Goal: Obtain resource: Download file/media

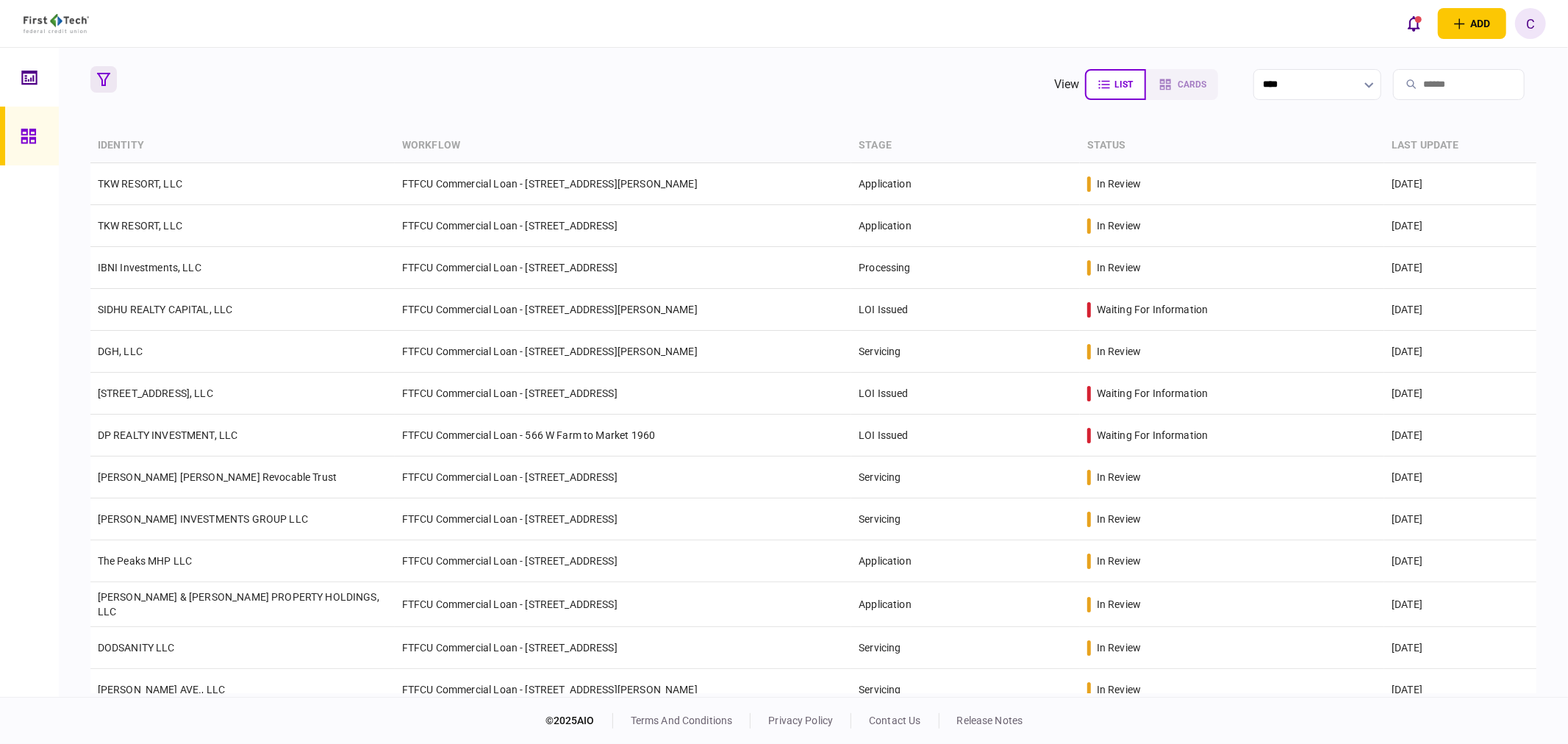
click at [99, 73] on icon "button" at bounding box center [103, 79] width 13 height 13
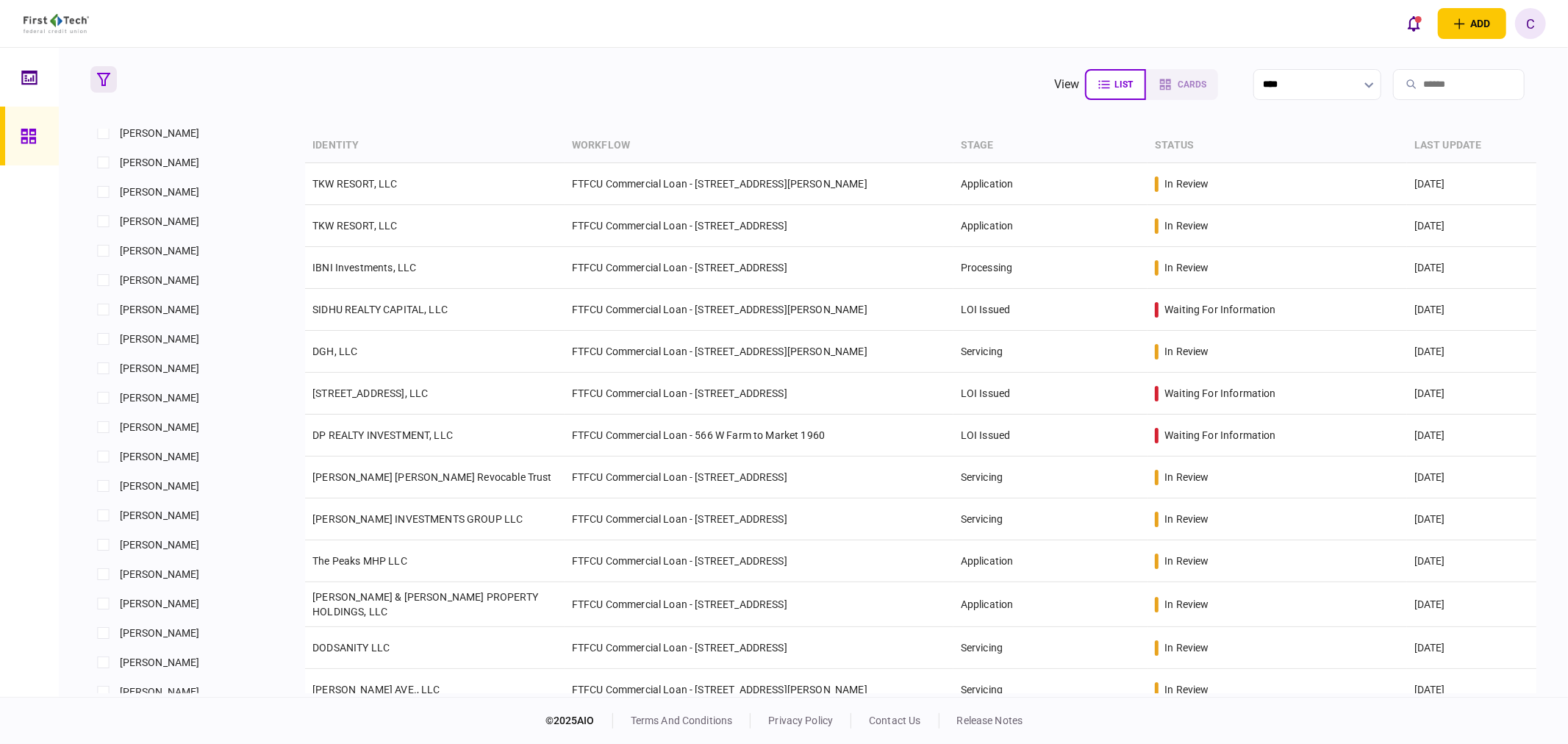
scroll to position [735, 0]
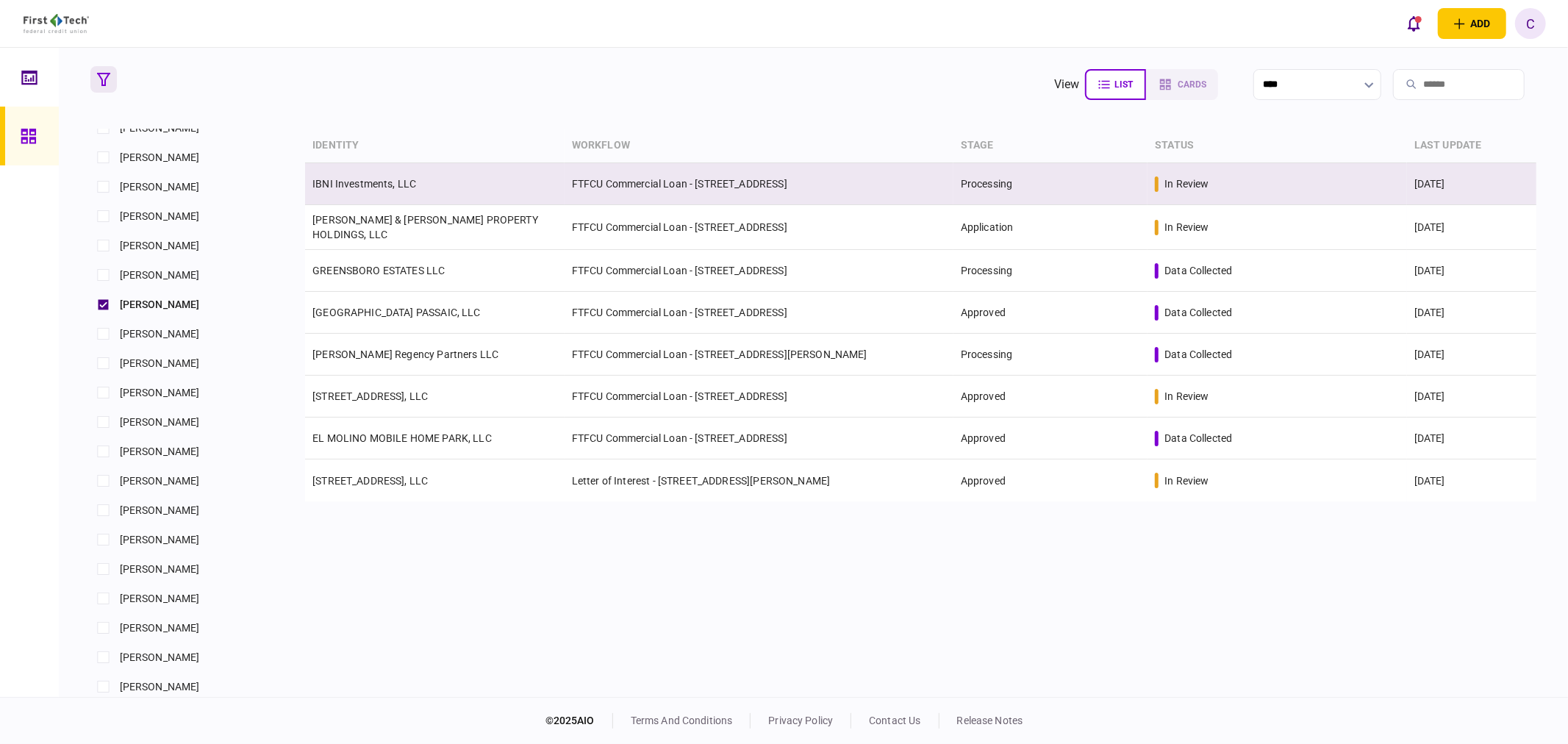
click at [376, 179] on link "IBNI Investments, LLC" at bounding box center [364, 183] width 104 height 12
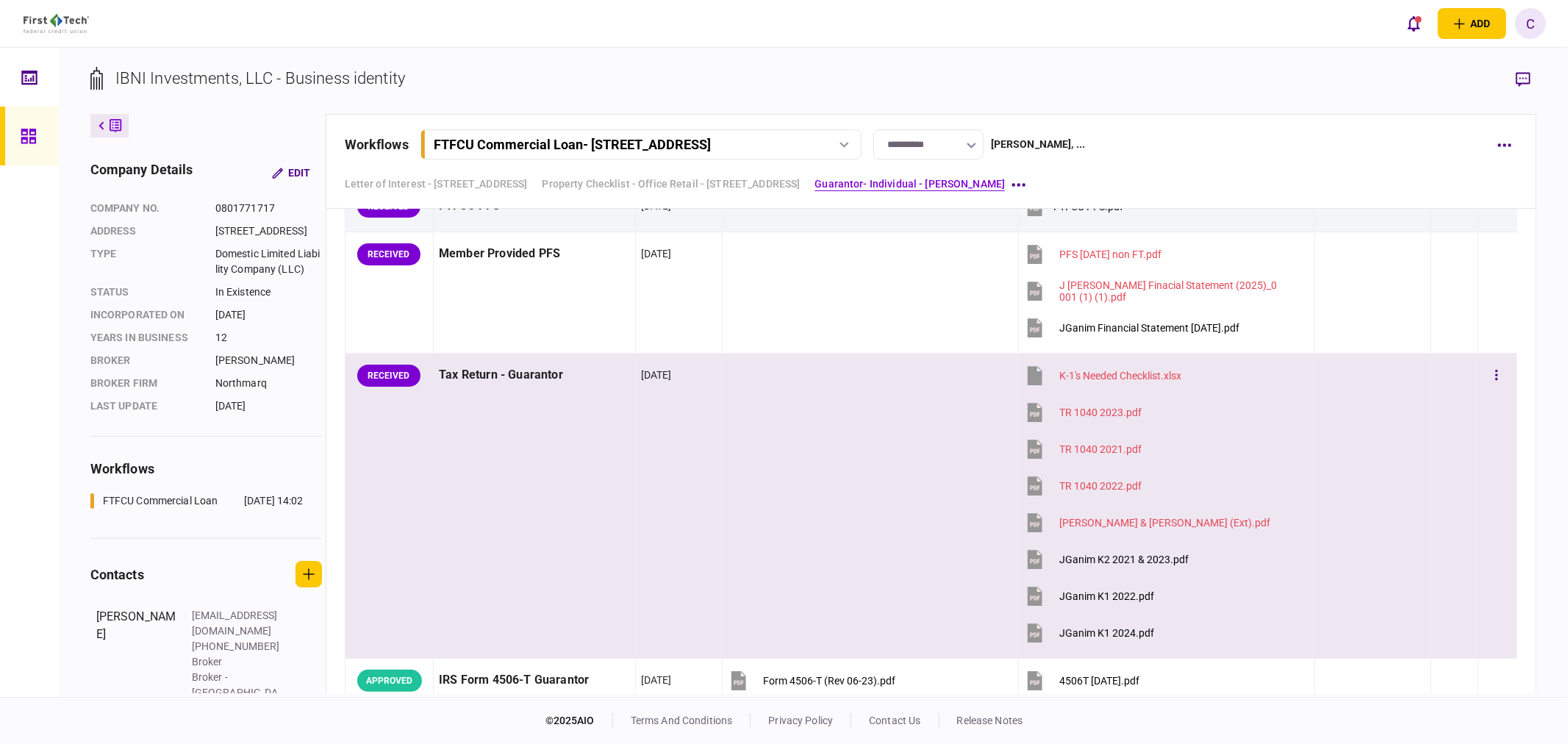
scroll to position [4163, 0]
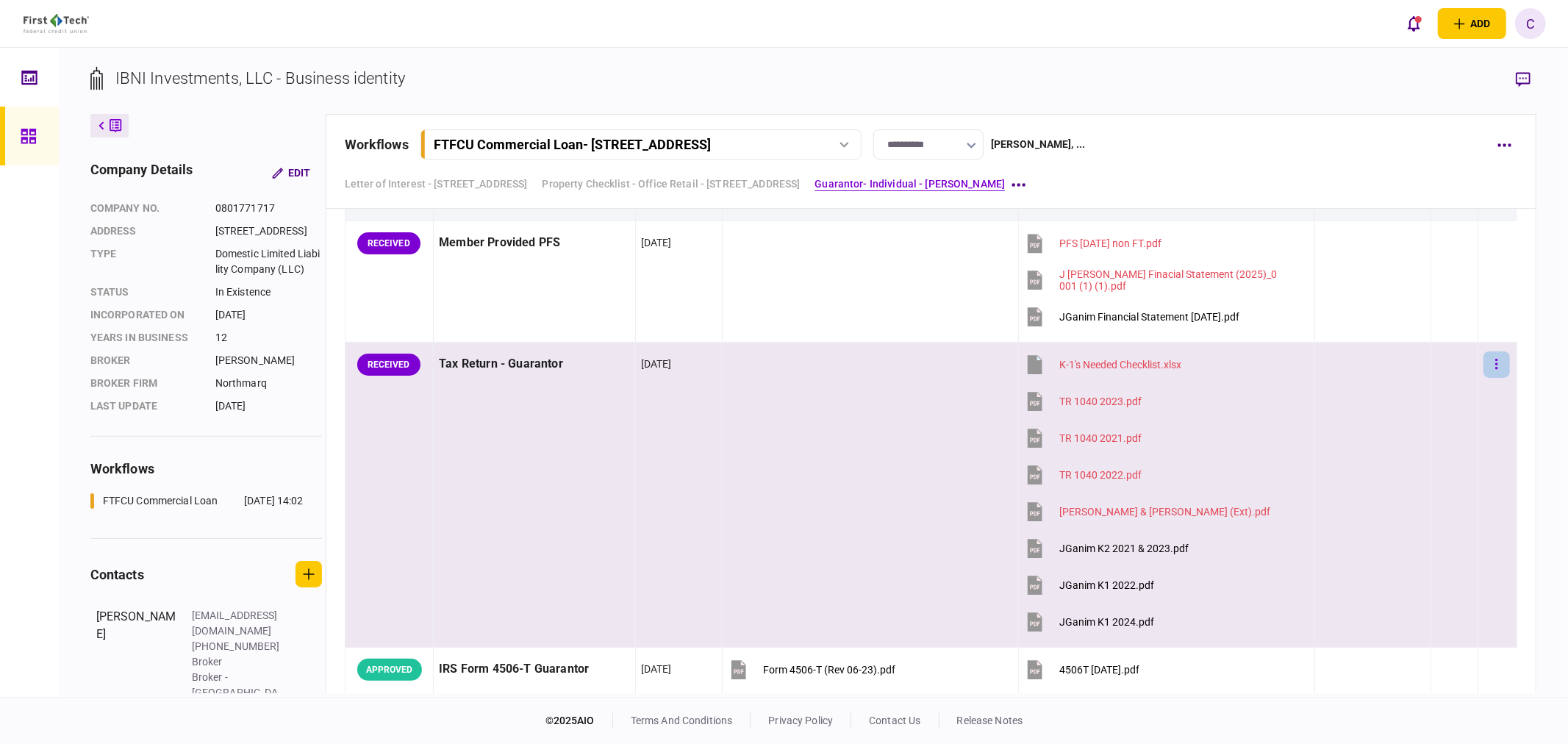
click at [1496, 365] on icon "button" at bounding box center [1497, 364] width 3 height 14
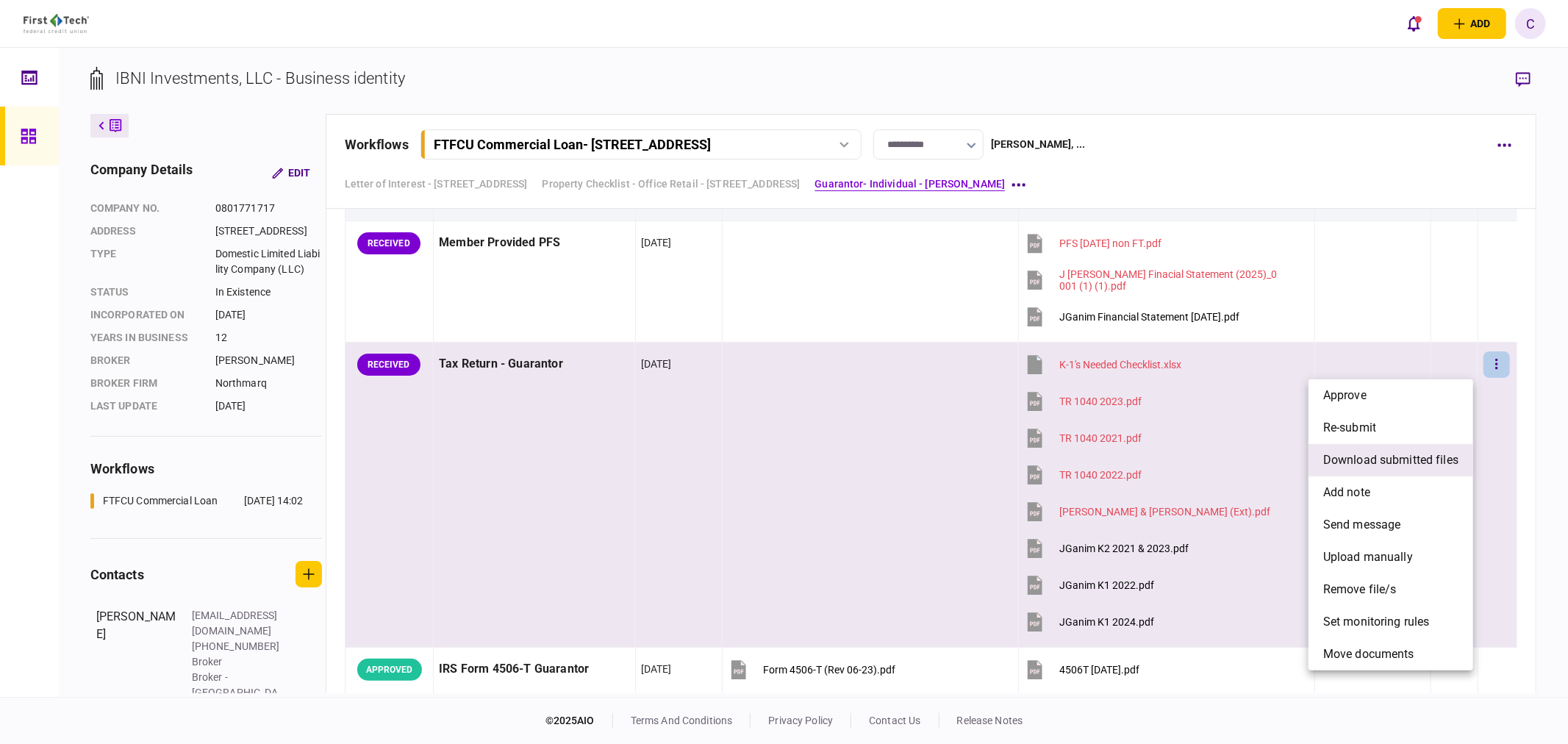
click at [1372, 455] on span "download submitted files" at bounding box center [1391, 459] width 135 height 18
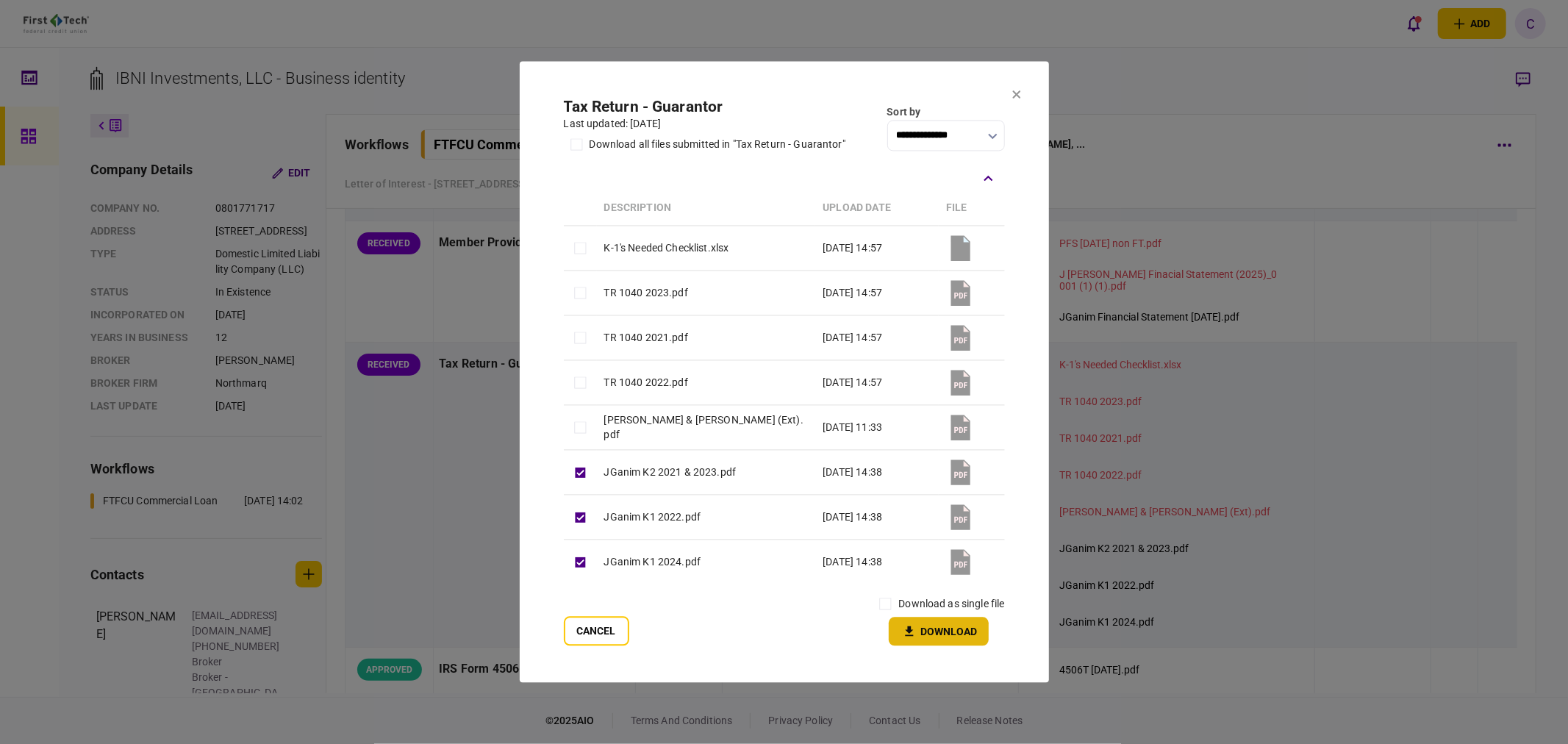
click at [938, 629] on button "Download" at bounding box center [939, 631] width 100 height 28
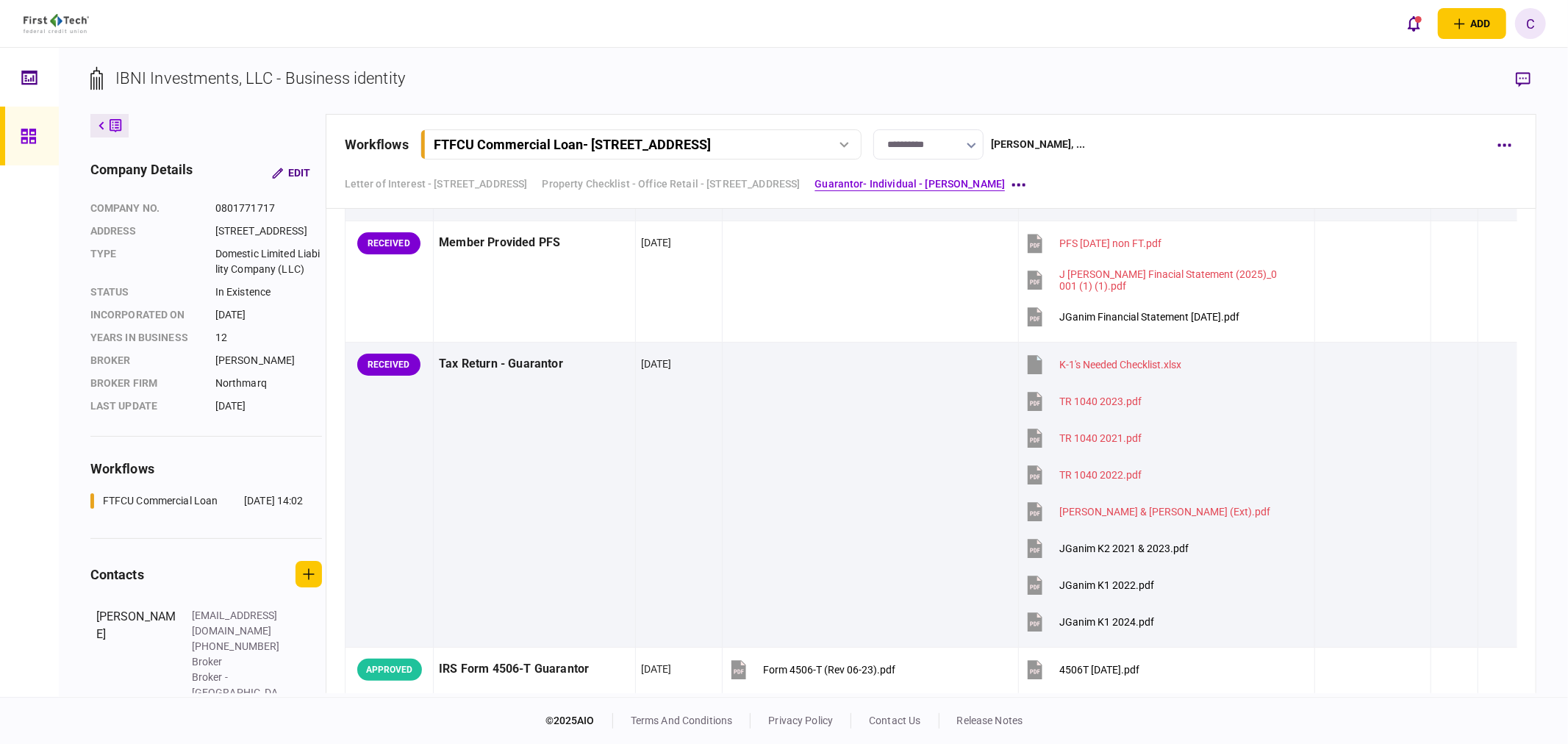
drag, startPoint x: 643, startPoint y: 83, endPoint x: 642, endPoint y: 131, distance: 48.0
click at [643, 83] on section "IBNI Investments, LLC - Business identity" at bounding box center [814, 90] width 1447 height 48
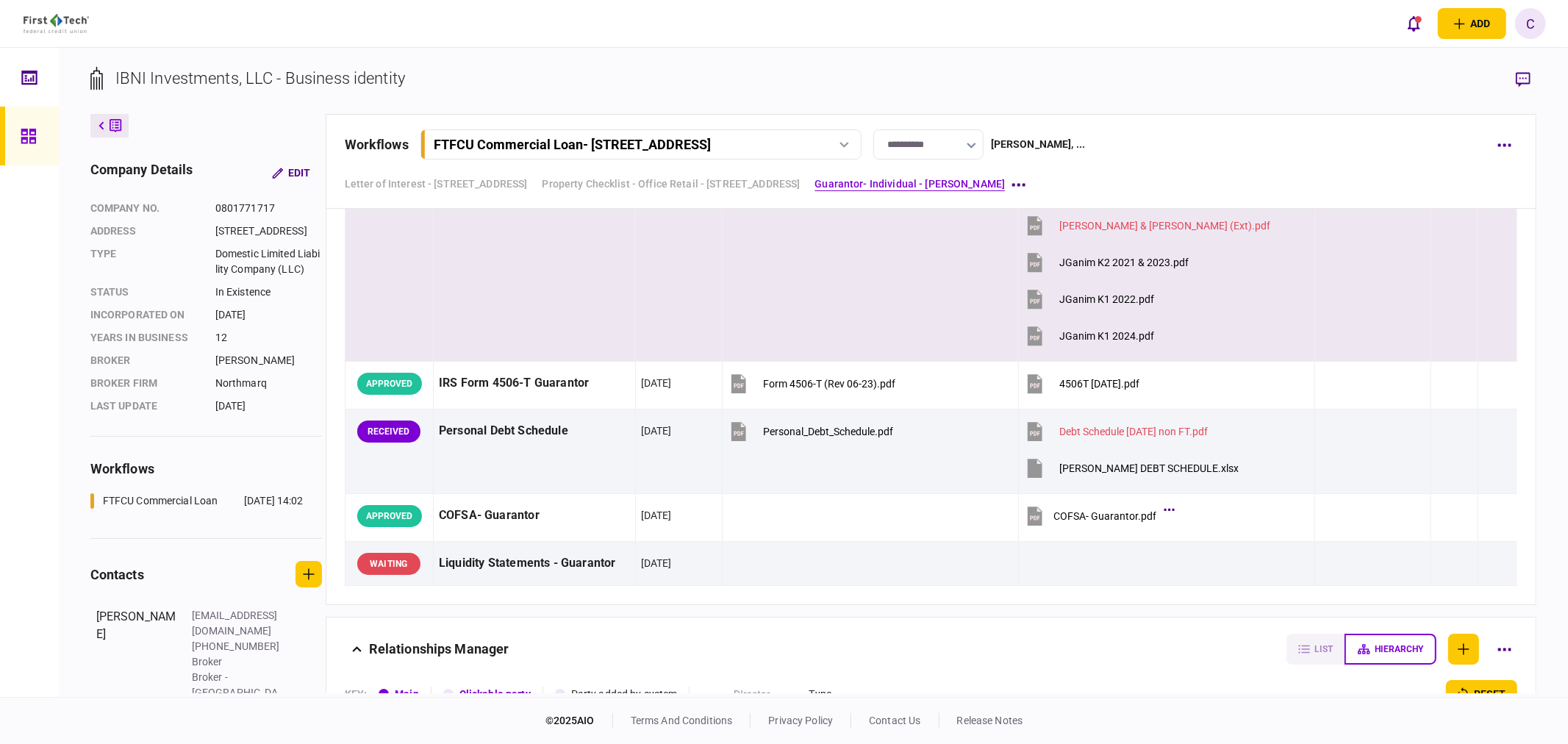
scroll to position [4572, 0]
